Goal: Communication & Community: Answer question/provide support

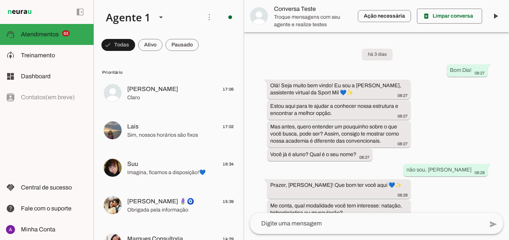
scroll to position [587, 0]
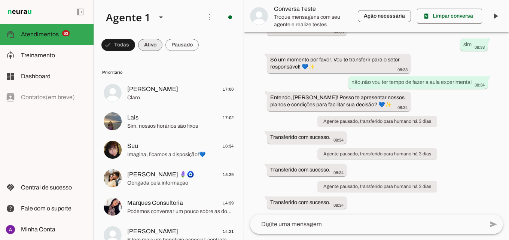
click at [140, 41] on span at bounding box center [150, 45] width 24 height 18
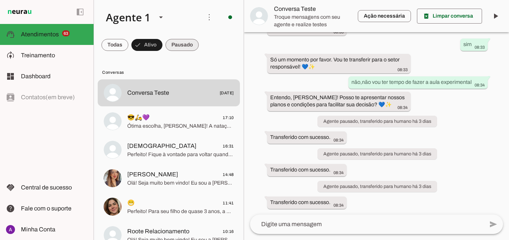
click at [177, 48] on span at bounding box center [182, 45] width 33 height 18
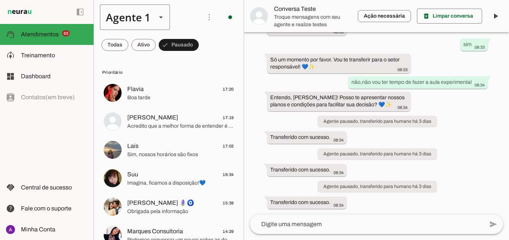
scroll to position [0, 0]
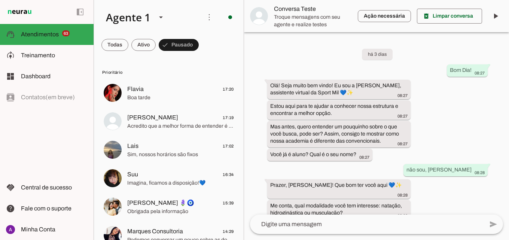
click at [141, 51] on span at bounding box center [143, 45] width 24 height 18
click at [143, 48] on span at bounding box center [143, 45] width 24 height 18
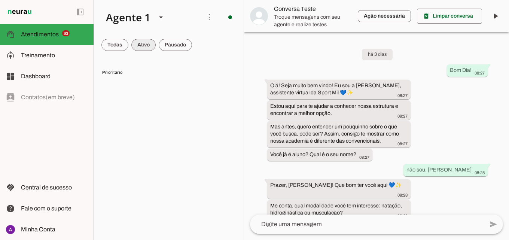
click at [143, 45] on span at bounding box center [143, 45] width 24 height 18
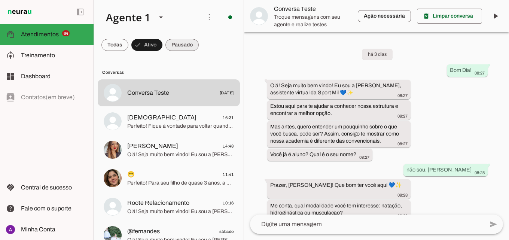
drag, startPoint x: 188, startPoint y: 40, endPoint x: 178, endPoint y: 43, distance: 10.4
click at [188, 40] on span at bounding box center [182, 45] width 33 height 18
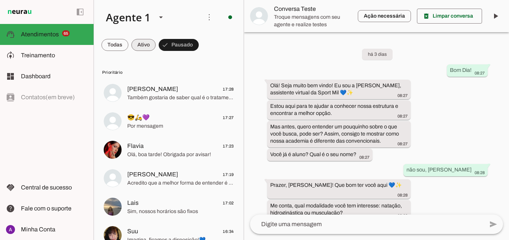
click at [134, 43] on span at bounding box center [143, 45] width 24 height 18
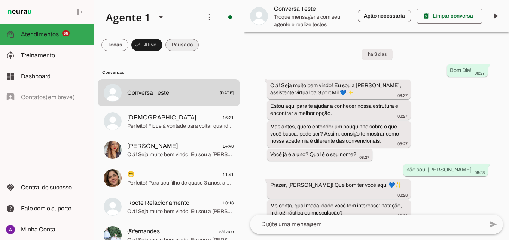
click at [177, 46] on span at bounding box center [182, 45] width 33 height 18
